Goal: Task Accomplishment & Management: Manage account settings

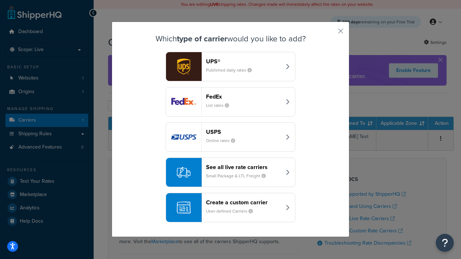
click at [243, 96] on header "FedEx" at bounding box center [243, 96] width 75 height 7
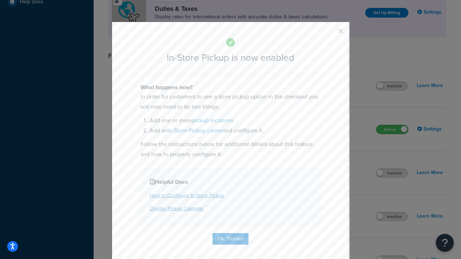
click at [330, 33] on button "button" at bounding box center [330, 34] width 2 height 2
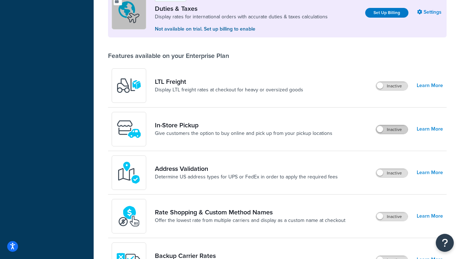
scroll to position [220, 0]
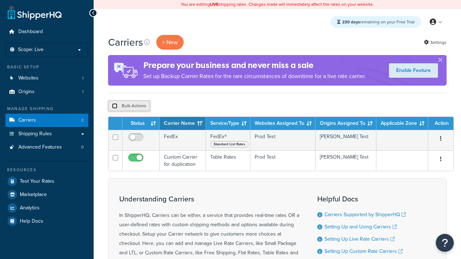
click at [114, 106] on input "checkbox" at bounding box center [114, 105] width 5 height 5
checkbox input "true"
click at [194, 106] on button "Delete" at bounding box center [192, 105] width 25 height 11
